Goal: Task Accomplishment & Management: Manage account settings

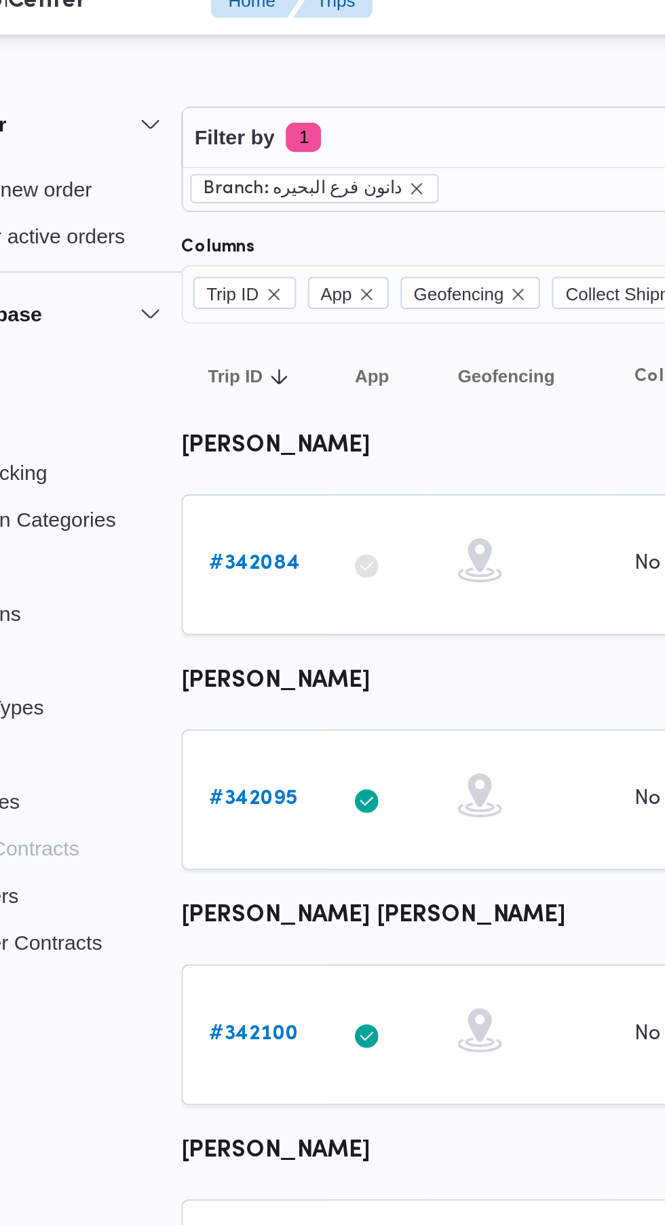
scroll to position [0, 21]
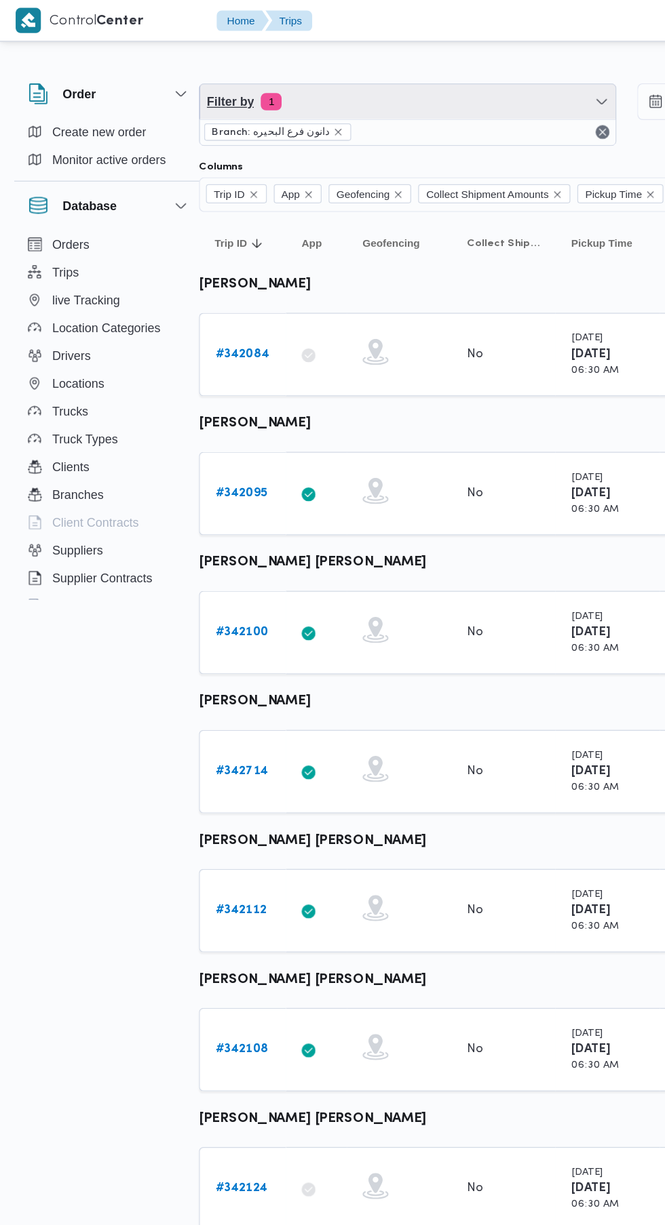
click at [235, 83] on span "Filter by 1" at bounding box center [318, 79] width 324 height 27
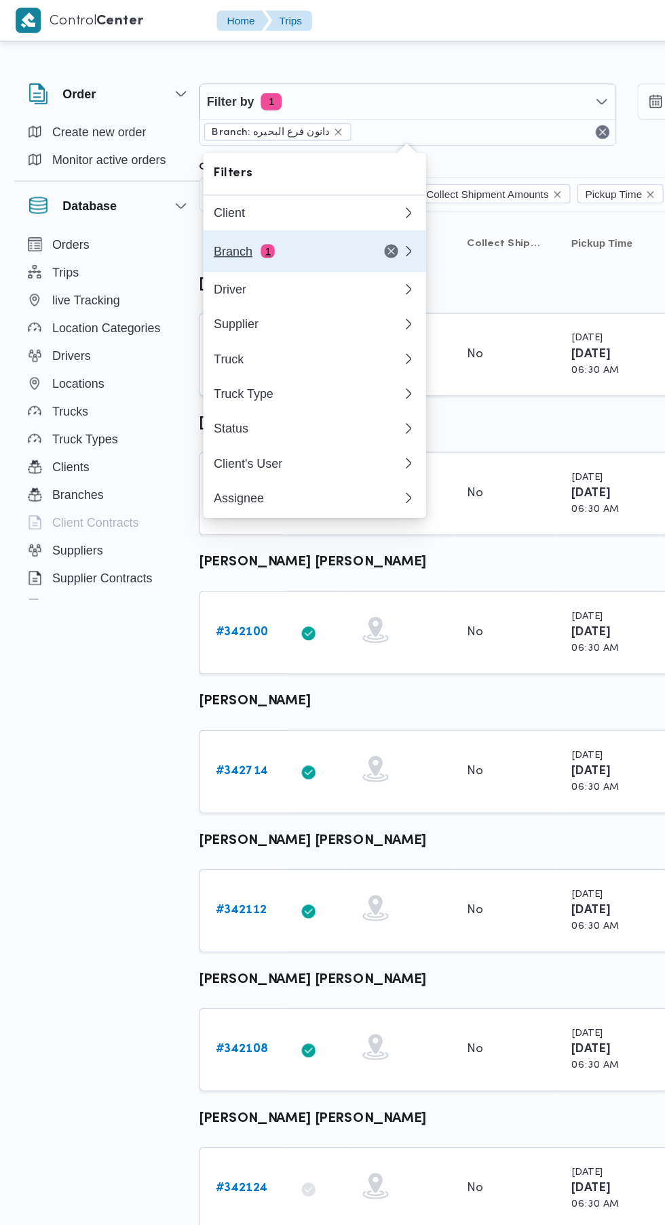
click at [184, 196] on div "Branch 1" at bounding box center [224, 196] width 114 height 11
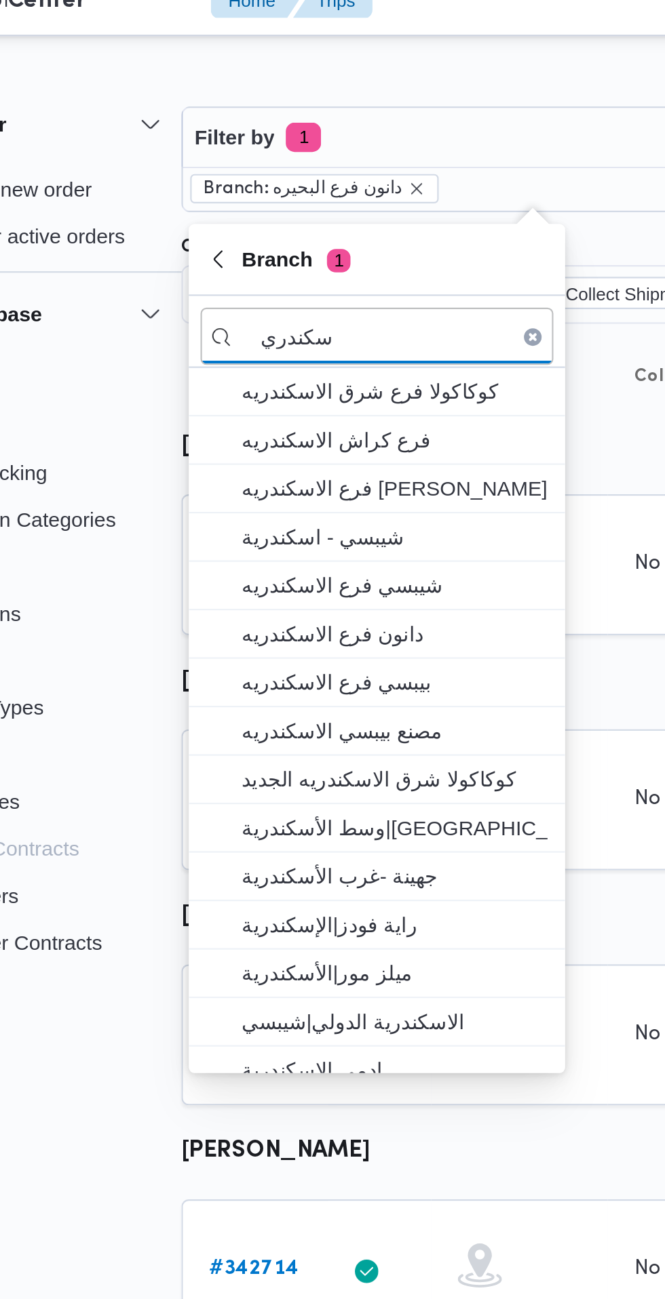
type input "سكندري"
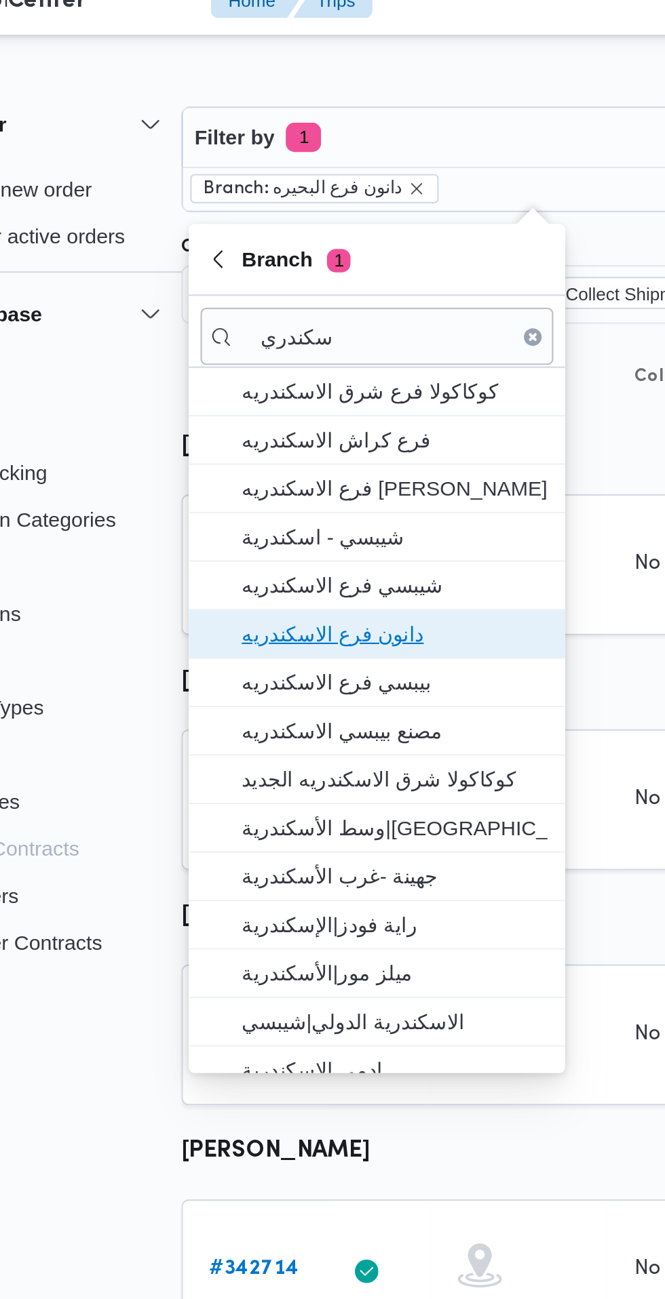
click at [274, 311] on span "دانون فرع الاسكندريه" at bounding box center [253, 308] width 141 height 16
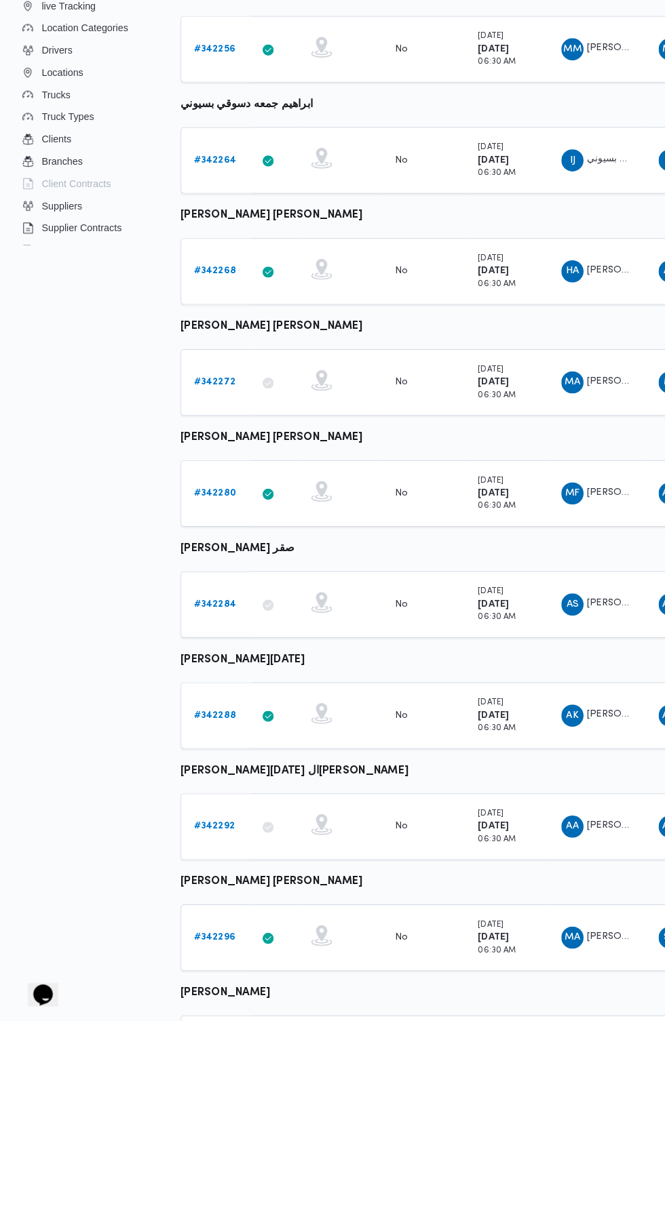
click at [207, 817] on b "# 342284" at bounding box center [209, 818] width 41 height 9
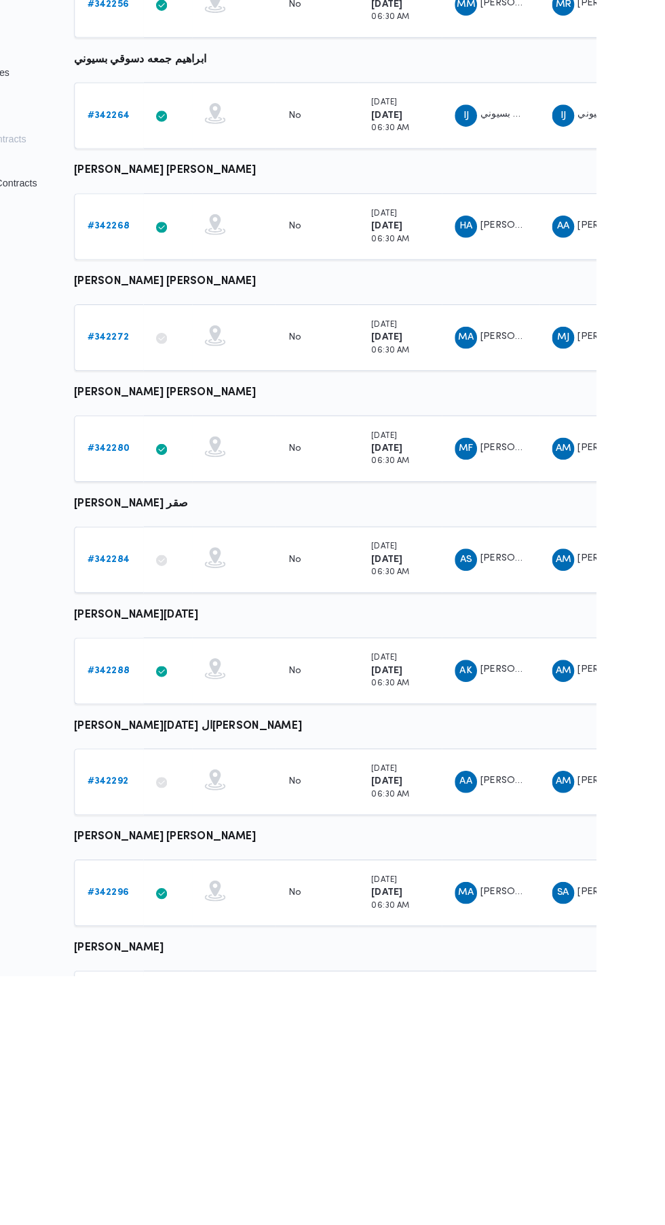
scroll to position [0, 22]
click at [192, 812] on link "# 342284" at bounding box center [187, 819] width 41 height 16
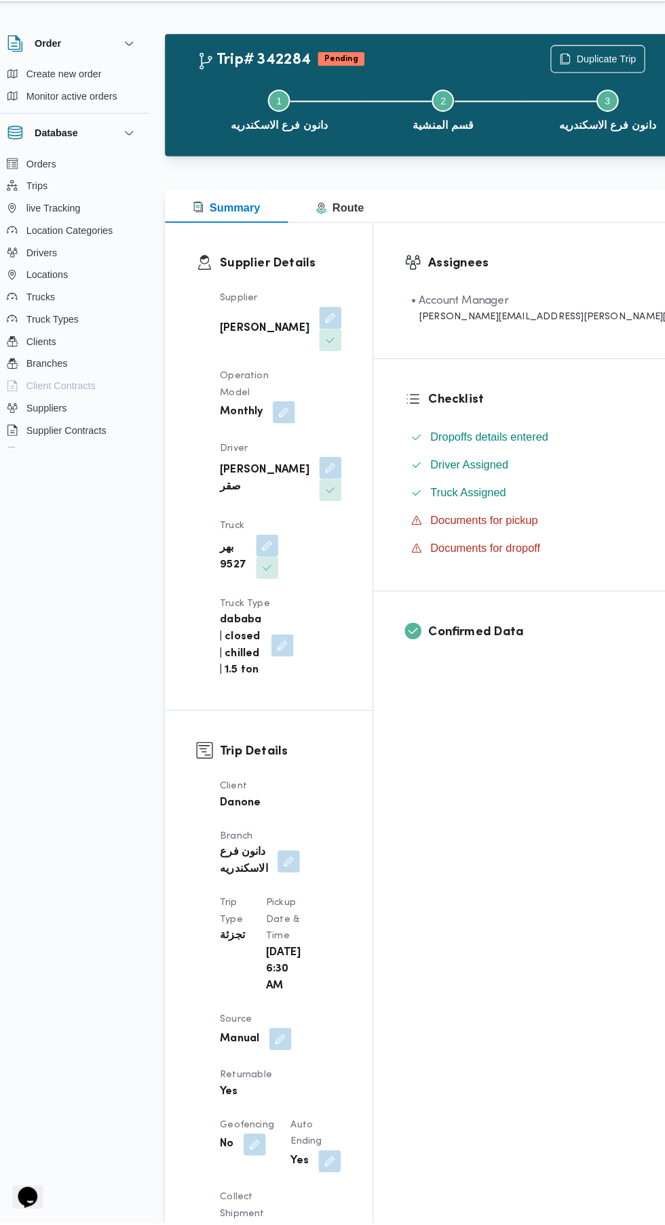
click at [327, 477] on button "button" at bounding box center [338, 488] width 22 height 22
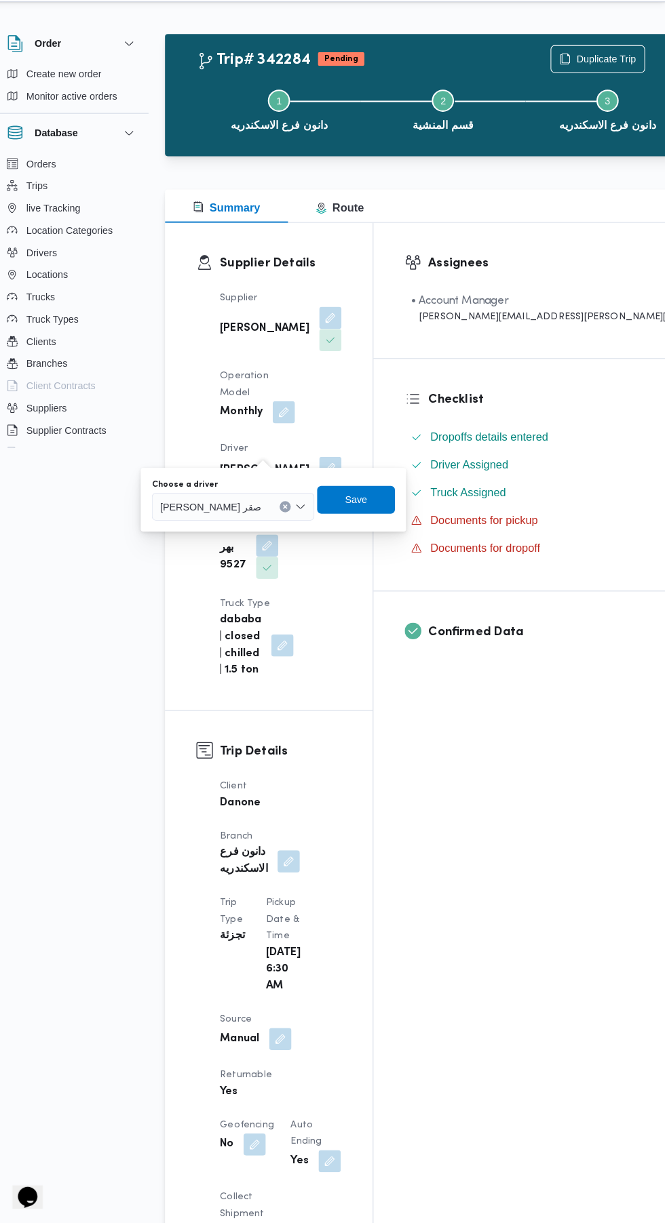
click at [276, 526] on input "Choose a driver" at bounding box center [276, 525] width 1 height 16
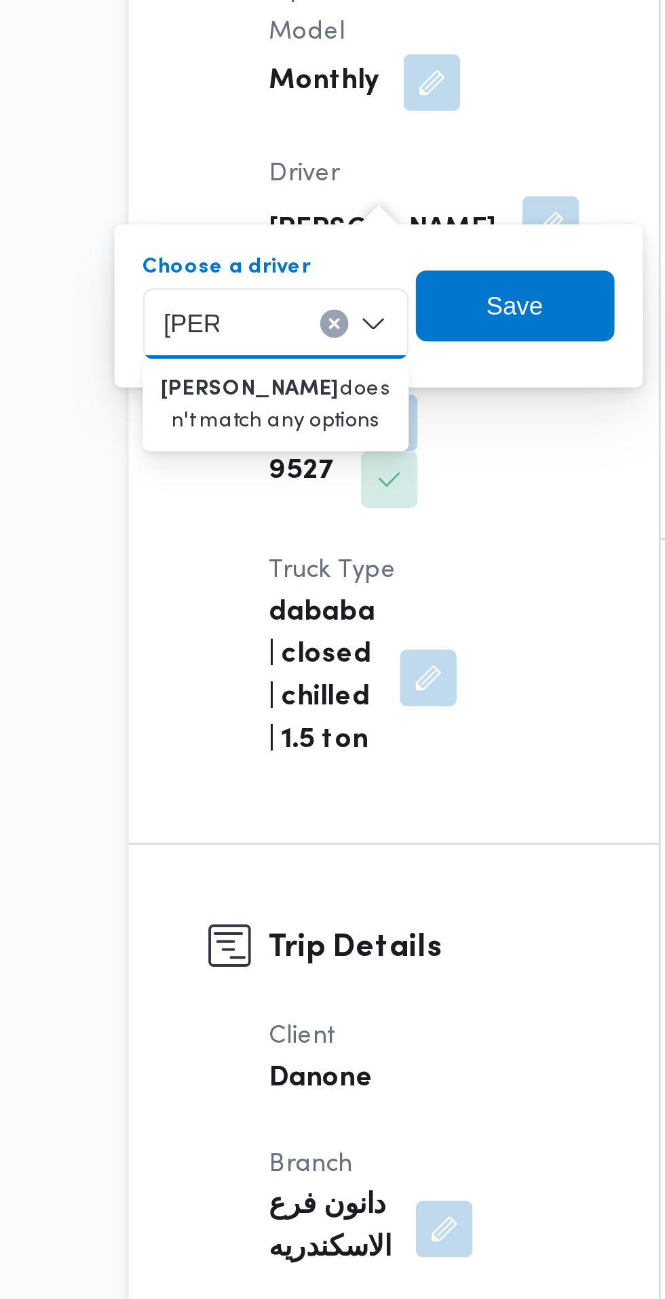
type input "[PERSON_NAME]"
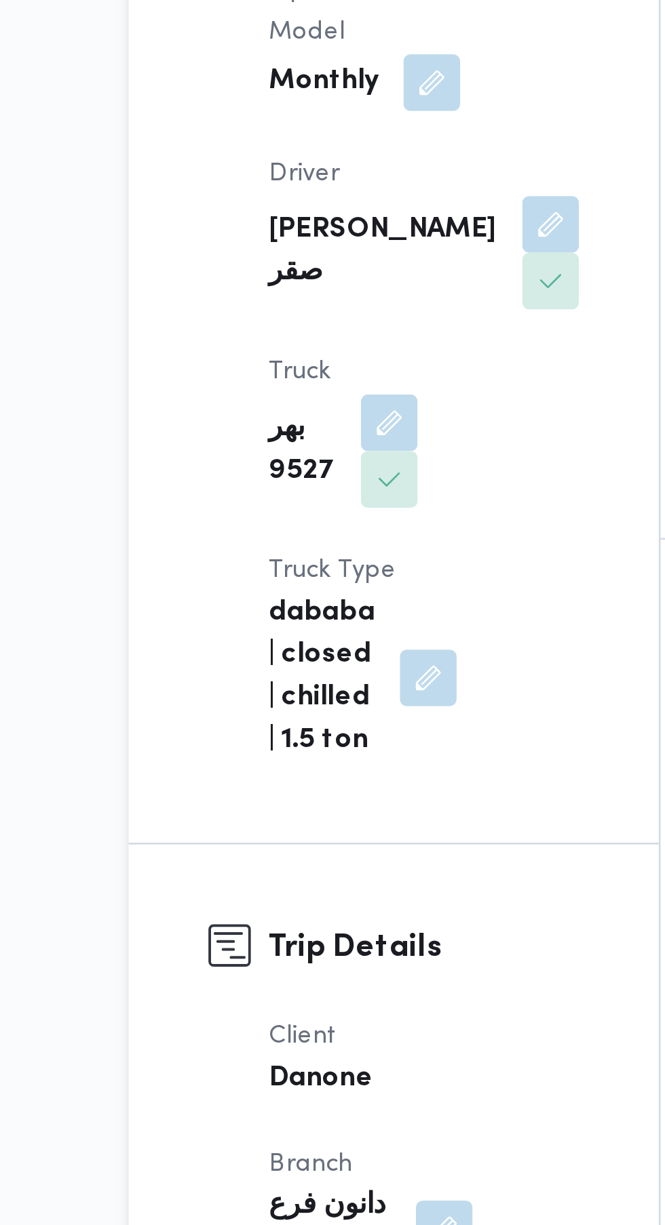
click at [341, 519] on div "Supplier [PERSON_NAME] الشرقاوي Operation Model Monthly Driver [PERSON_NAME] صق…" at bounding box center [289, 433] width 135 height 396
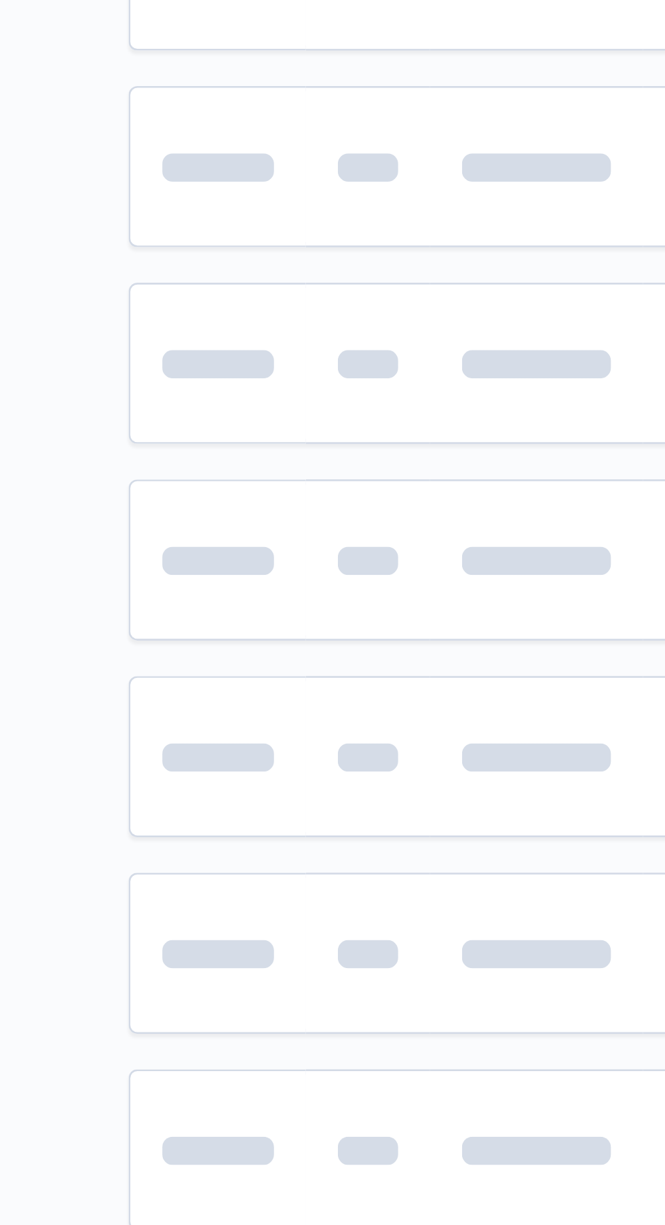
scroll to position [0, 22]
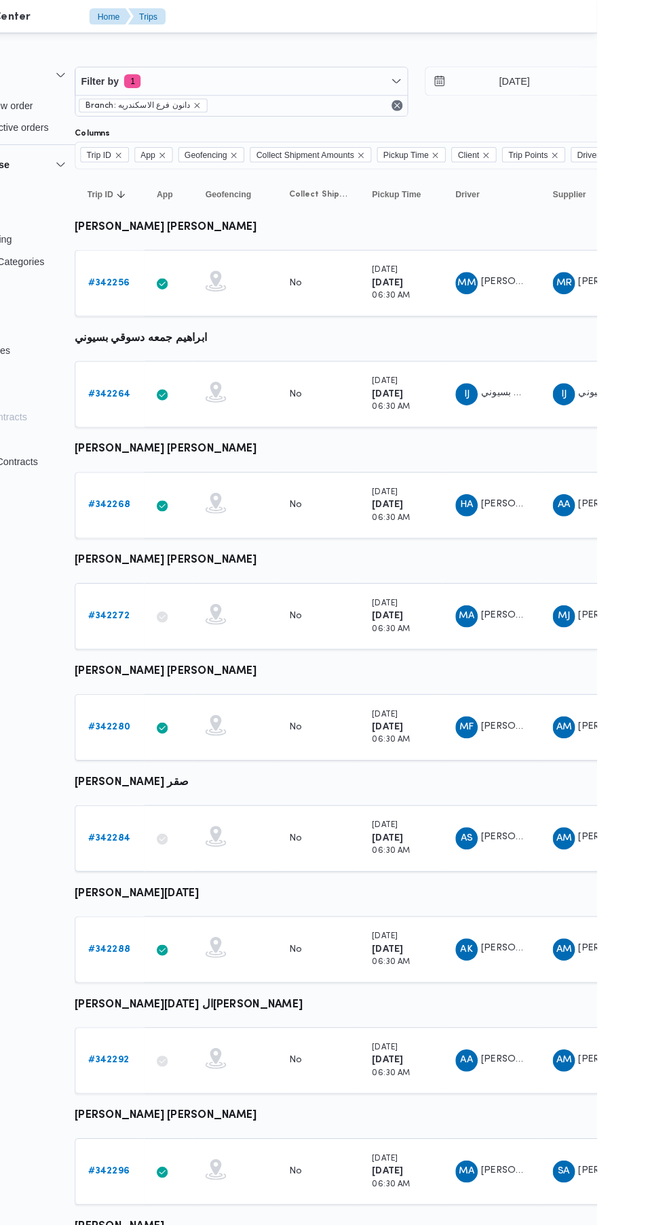
click at [171, 818] on b "# 342284" at bounding box center [187, 818] width 41 height 9
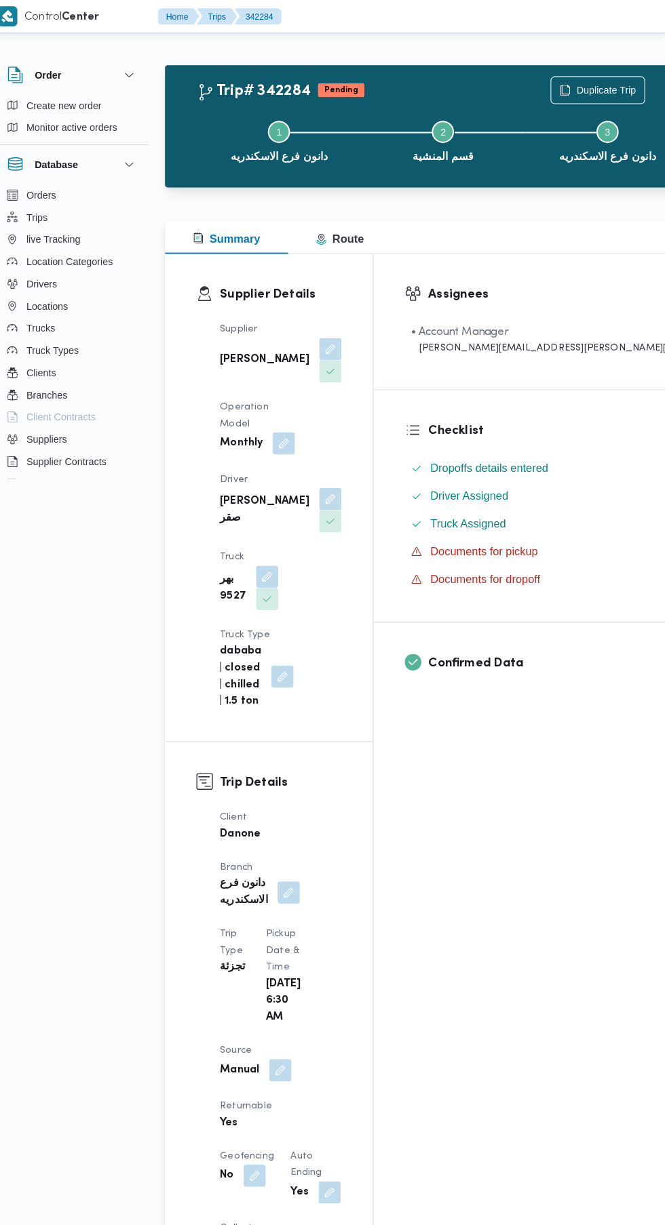
click at [320, 477] on span at bounding box center [334, 488] width 28 height 22
click at [327, 477] on button "button" at bounding box center [338, 488] width 22 height 22
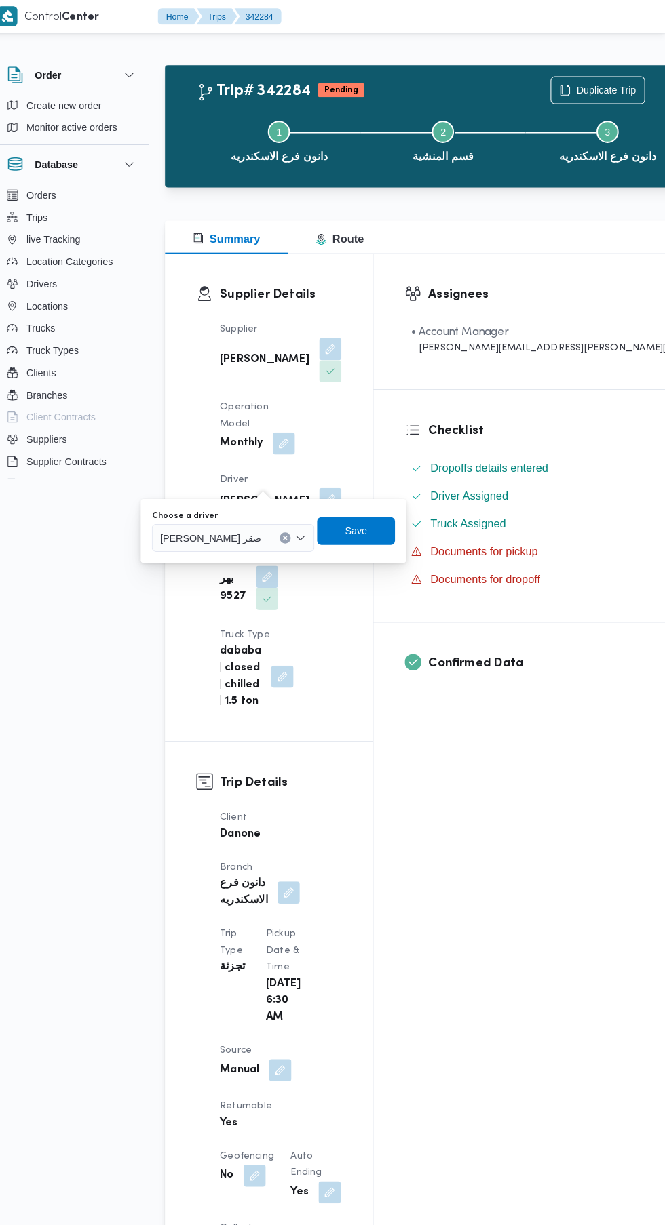
click at [276, 527] on input "Choose a driver" at bounding box center [276, 525] width 1 height 16
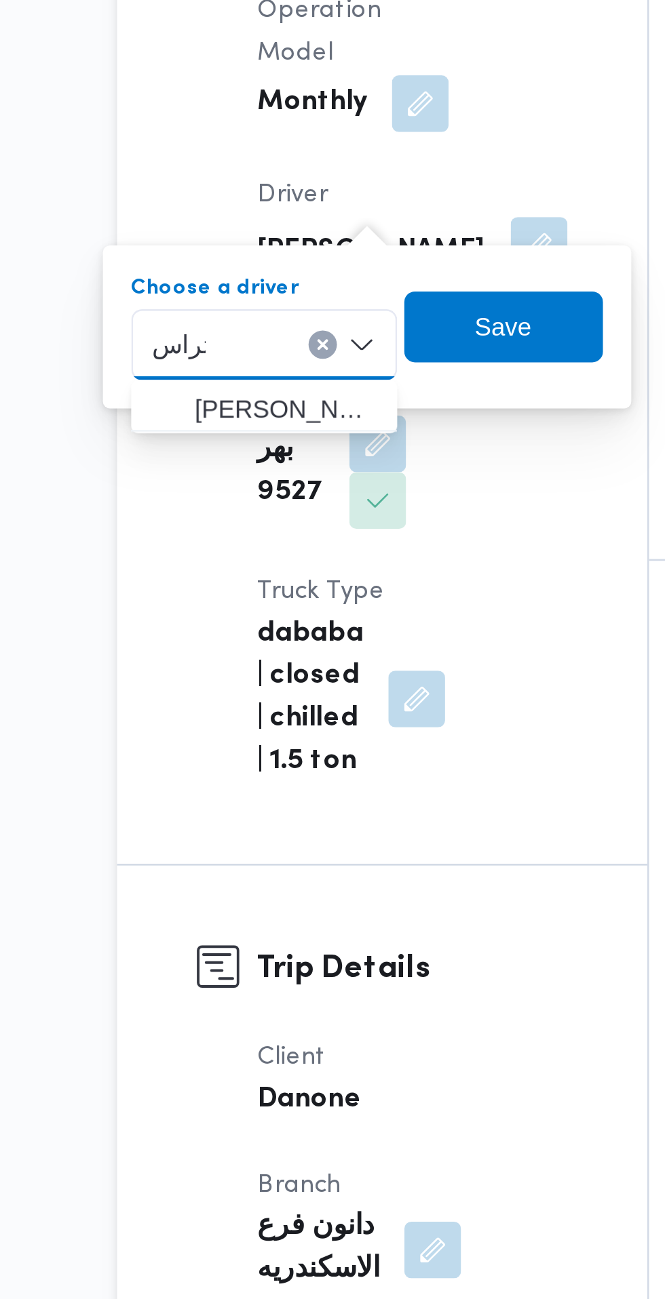
type input "تراس"
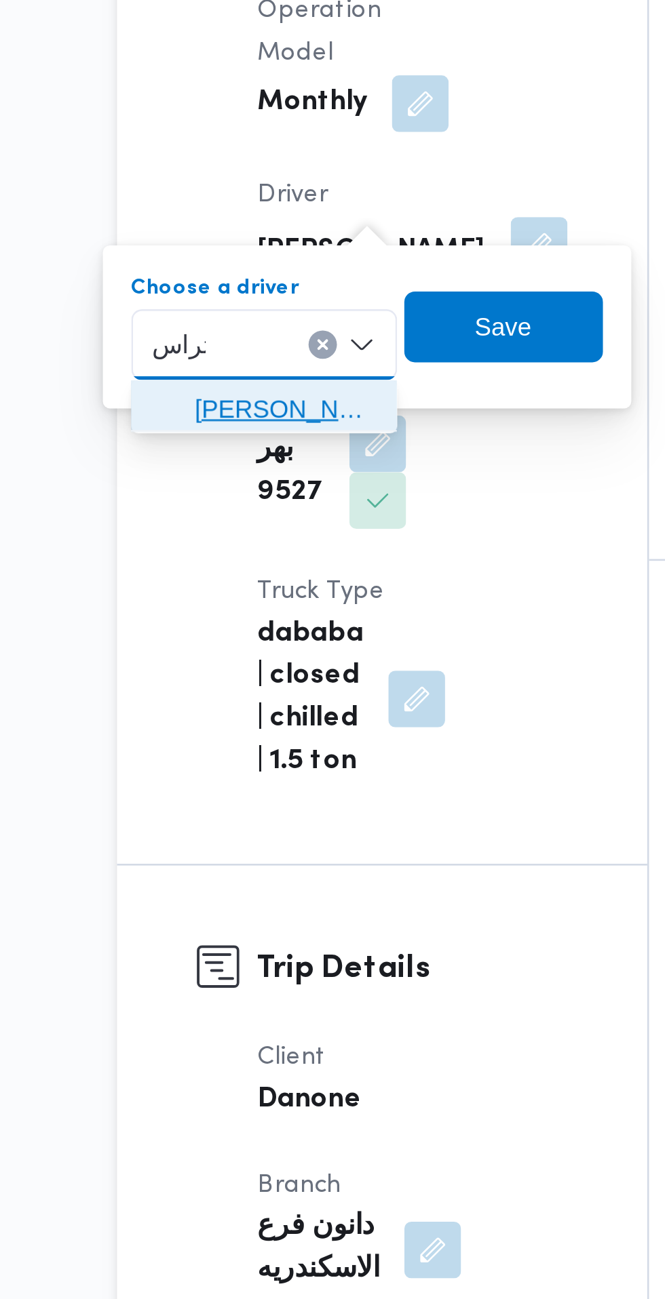
click at [256, 550] on span "[PERSON_NAME]" at bounding box center [240, 550] width 69 height 16
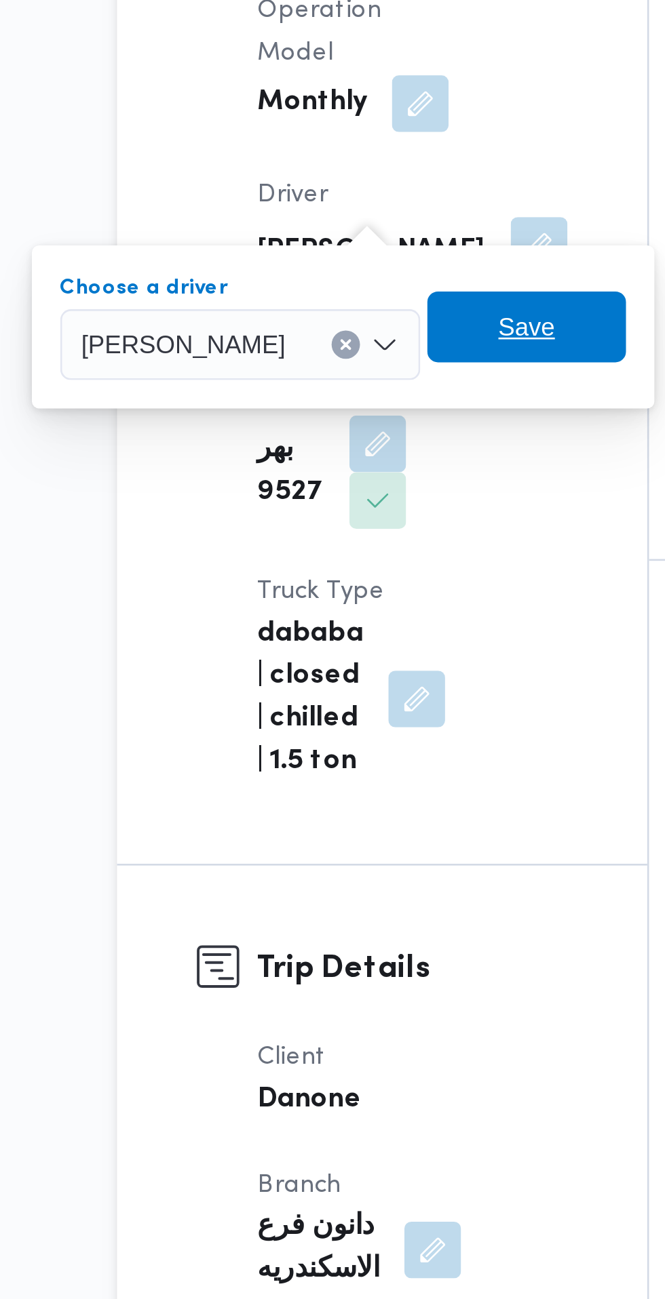
click at [336, 518] on span "Save" at bounding box center [333, 518] width 76 height 27
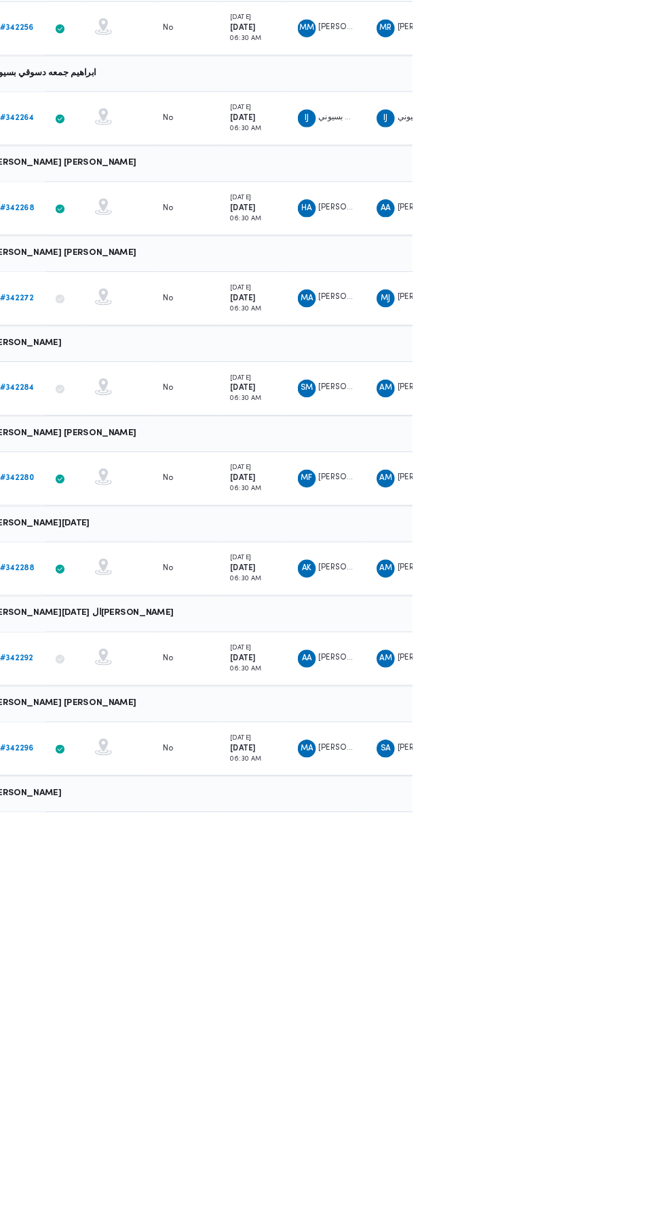
scroll to position [0, 22]
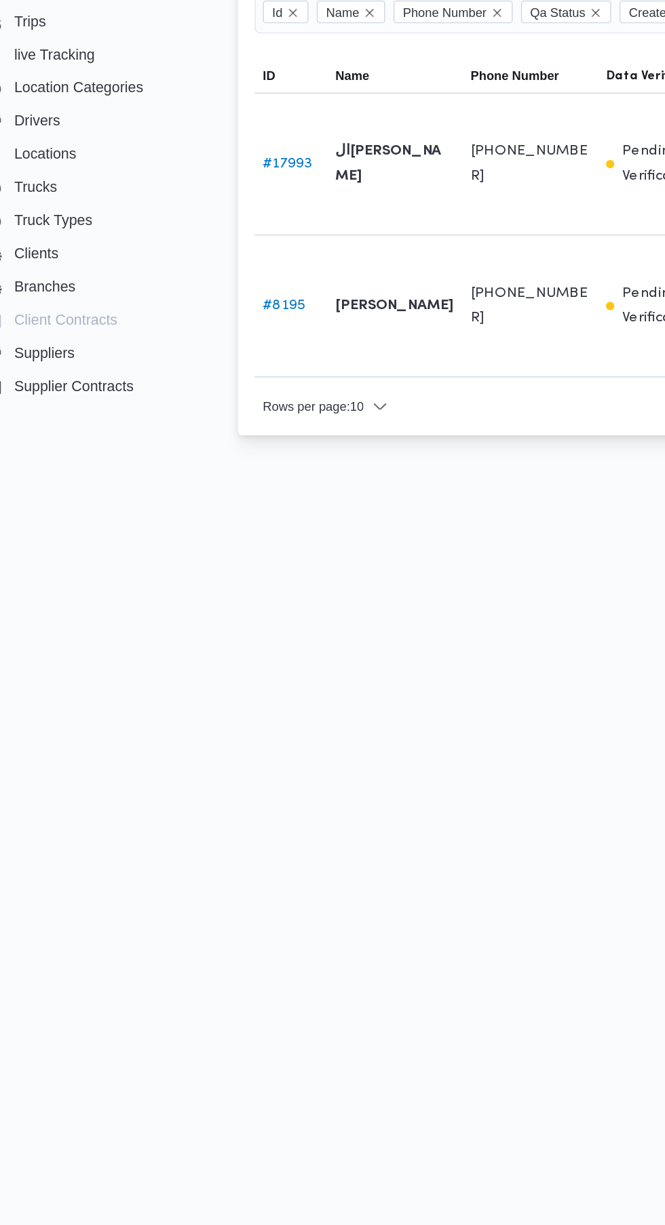
click at [277, 290] on b "السيد مهدي السيد العدوي سعد" at bounding box center [289, 306] width 77 height 33
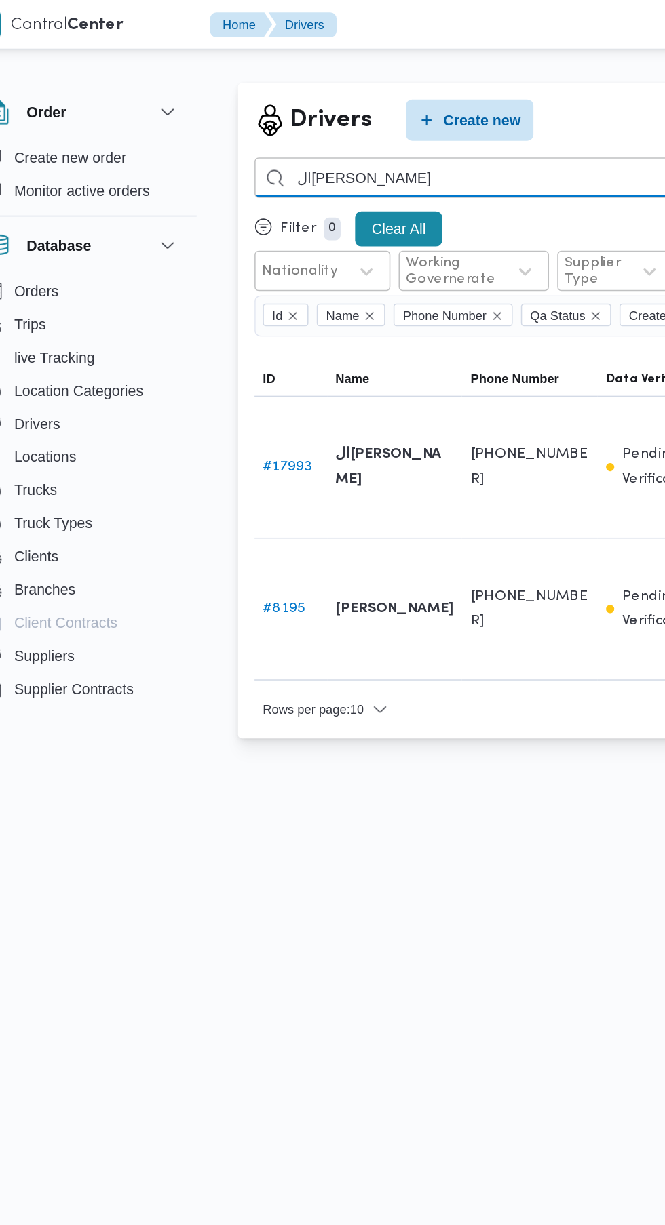
click at [338, 116] on input "السيد مهدي" at bounding box center [497, 116] width 598 height 26
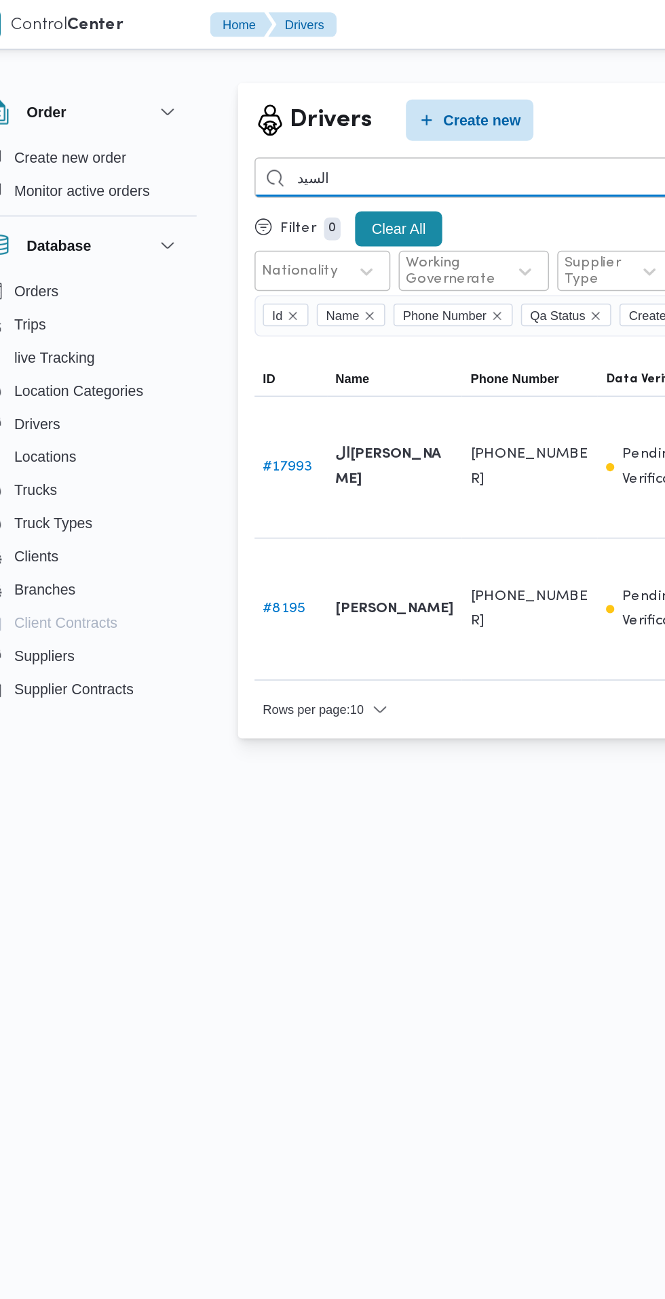
type input "السيد"
type input "تراس"
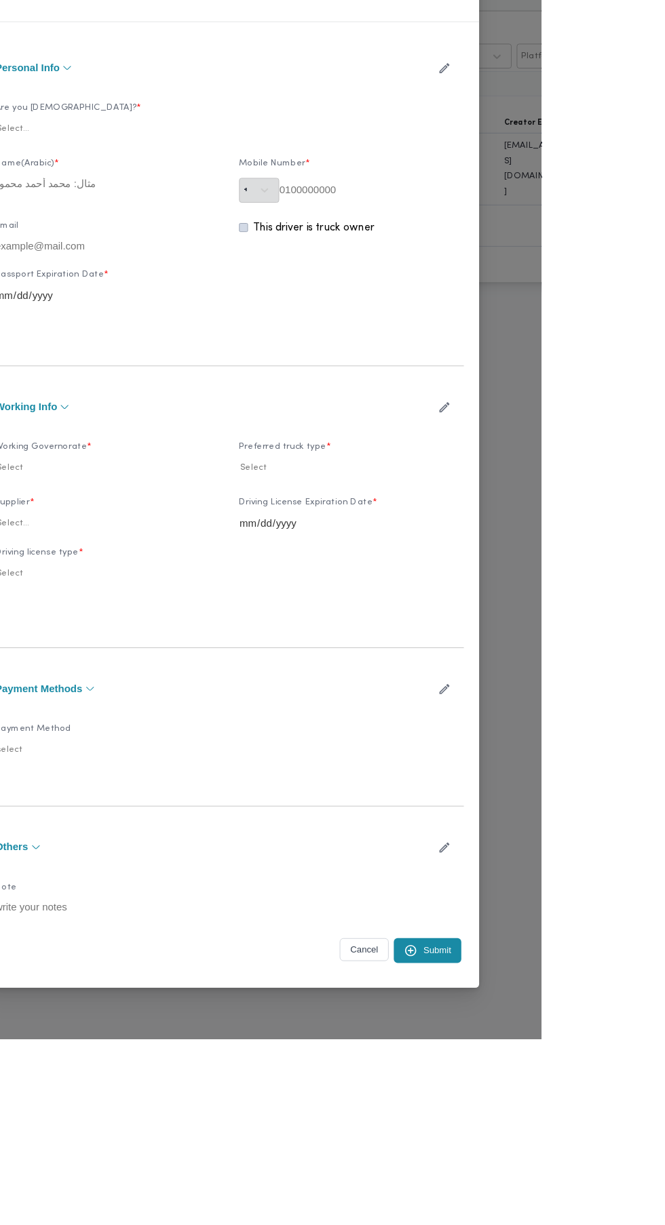
type input "[PERSON_NAME]"
type input "01276014461"
type input "2026-02-14"
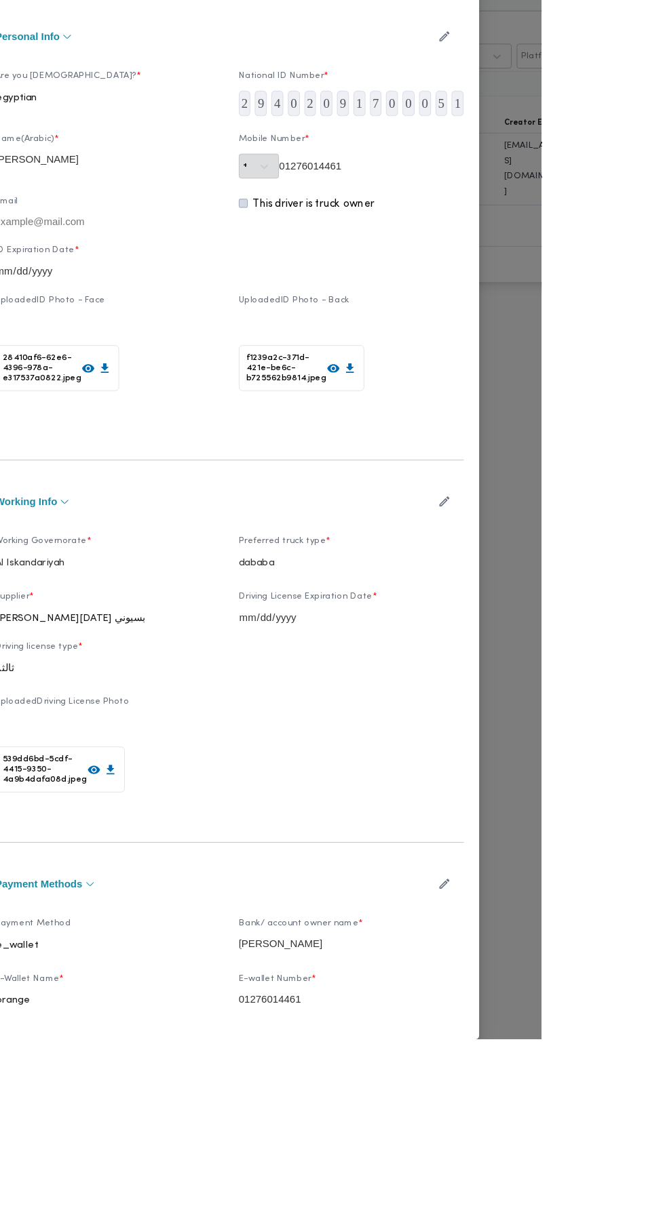
click at [567, 658] on icon "button" at bounding box center [561, 652] width 11 height 11
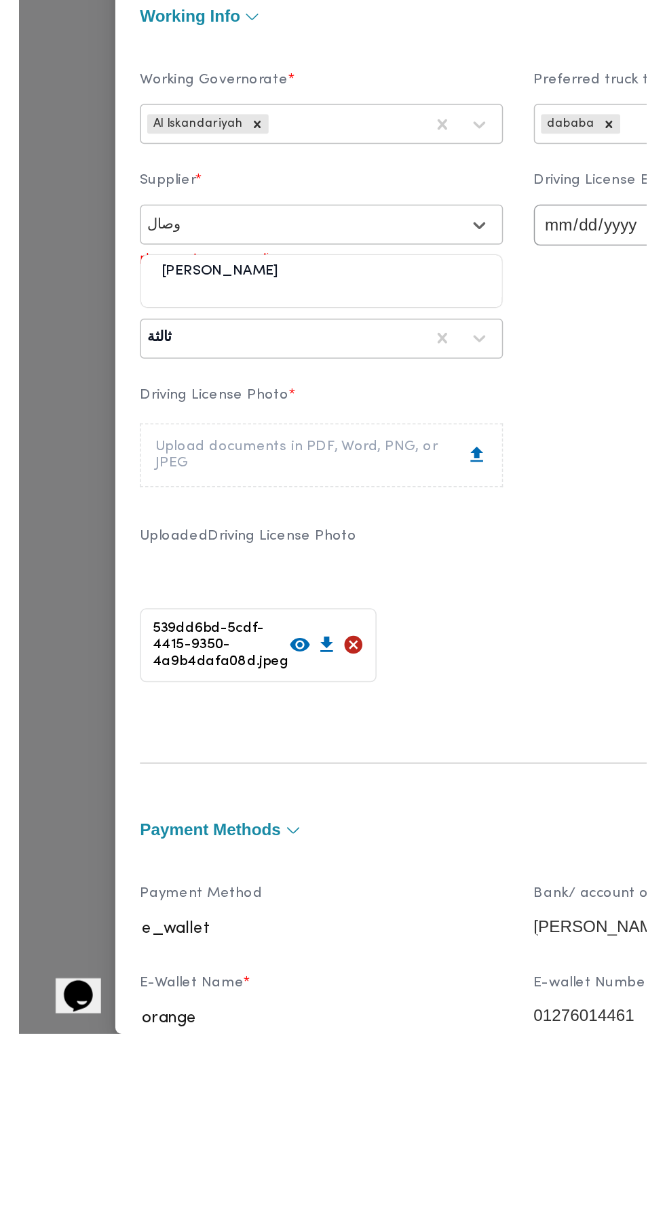
scroll to position [37, 0]
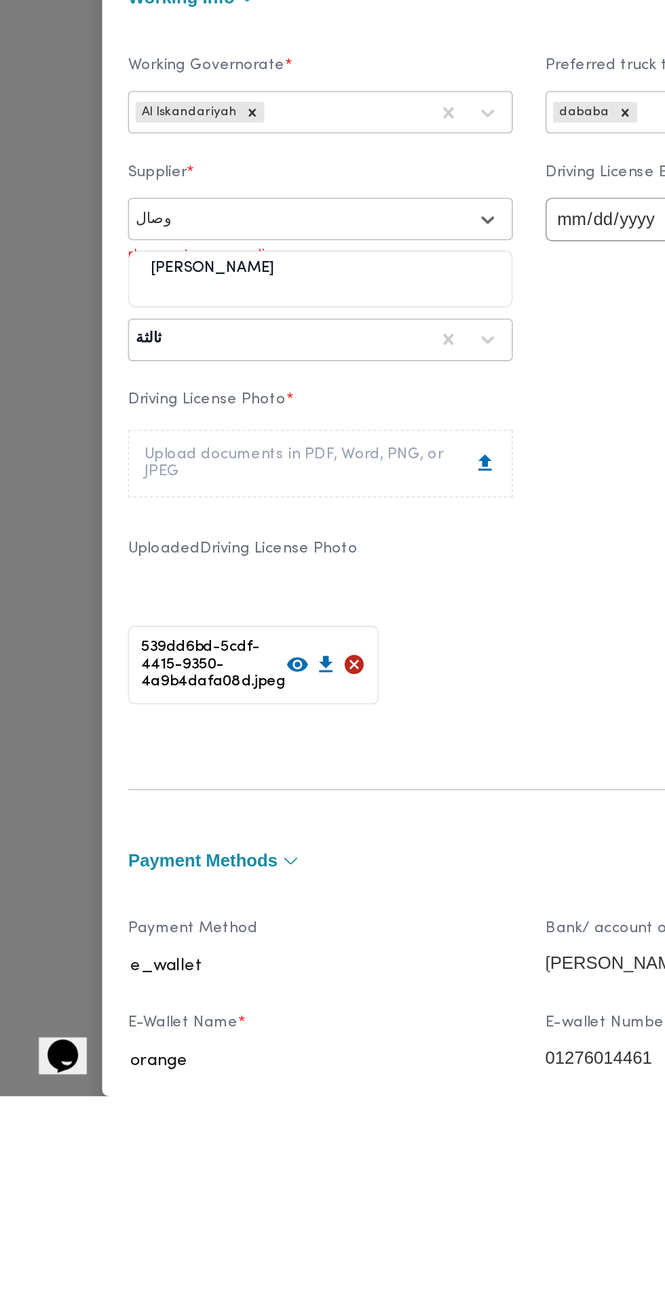
click at [287, 801] on div "[PERSON_NAME]" at bounding box center [202, 789] width 238 height 24
type input "وصال"
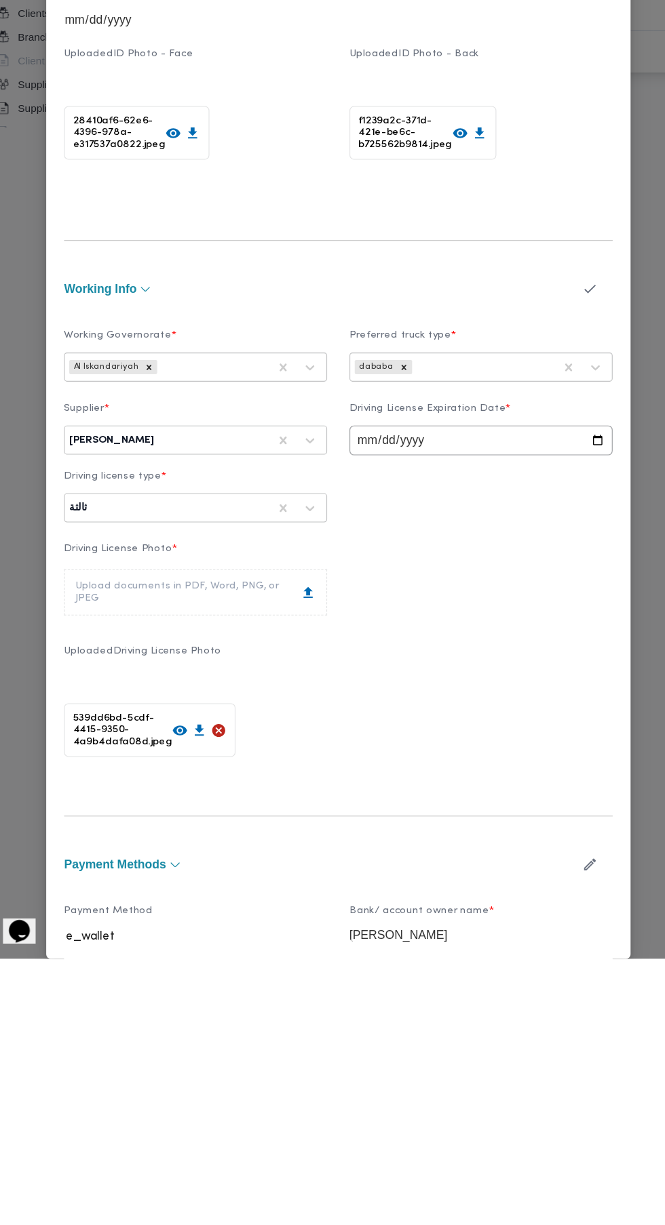
scroll to position [0, 0]
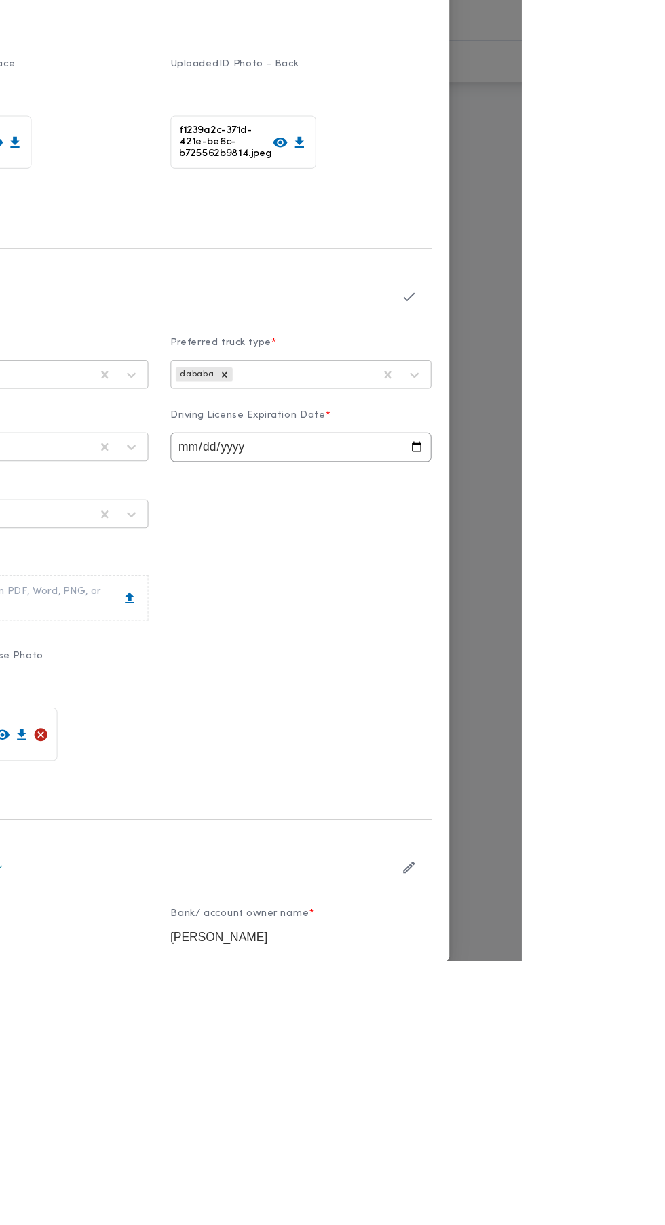
click at [568, 622] on icon "button" at bounding box center [561, 615] width 14 height 14
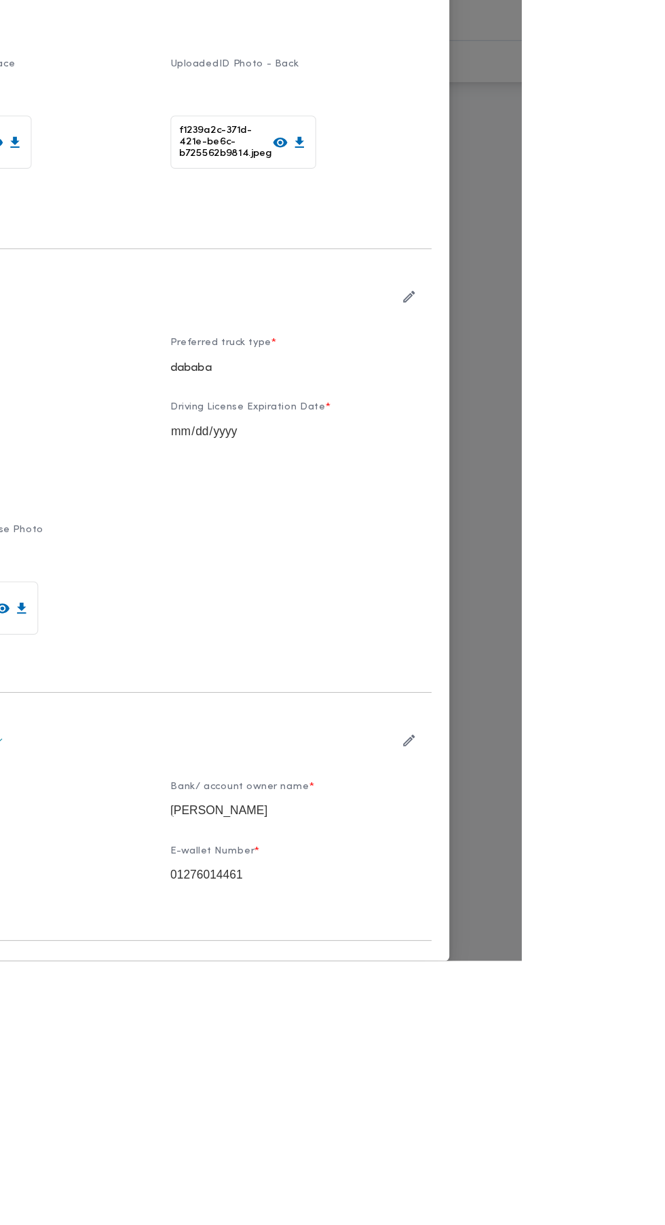
scroll to position [84, 0]
